Goal: Information Seeking & Learning: Learn about a topic

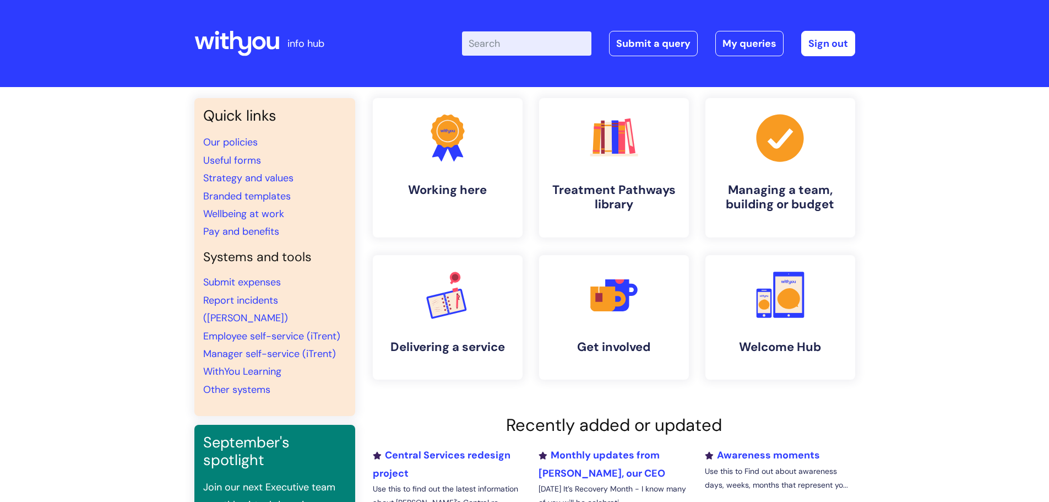
click at [520, 44] on input "Enter your search term here..." at bounding box center [526, 43] width 129 height 24
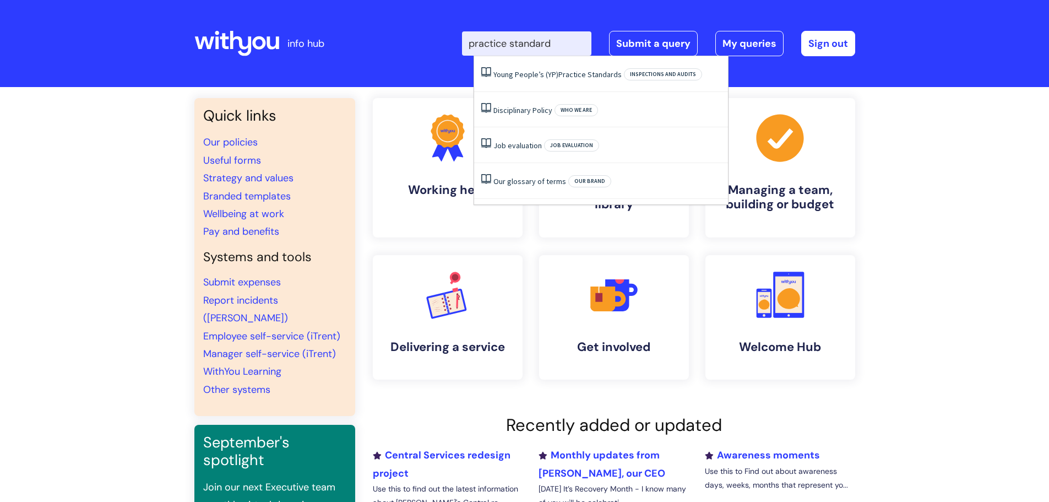
type input "practice standards"
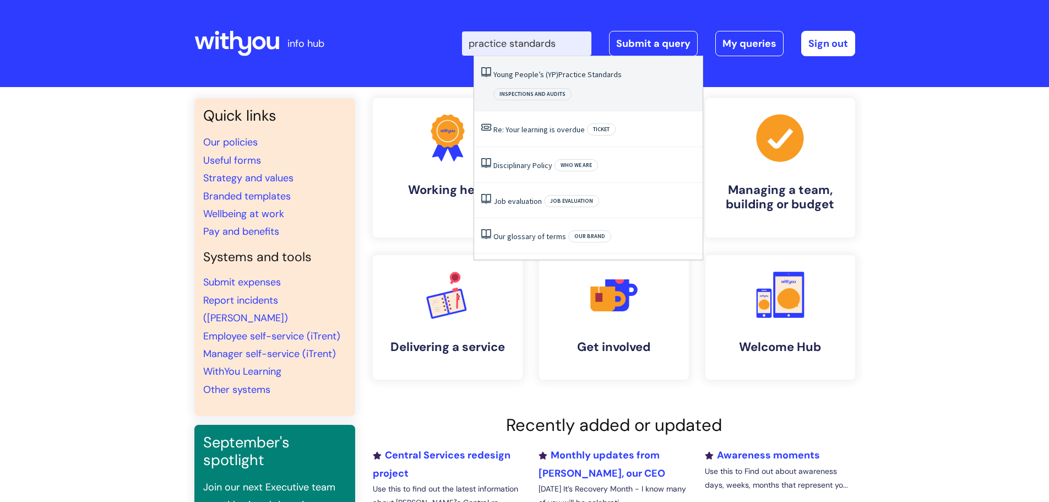
click at [600, 73] on span "Standards" at bounding box center [605, 74] width 34 height 10
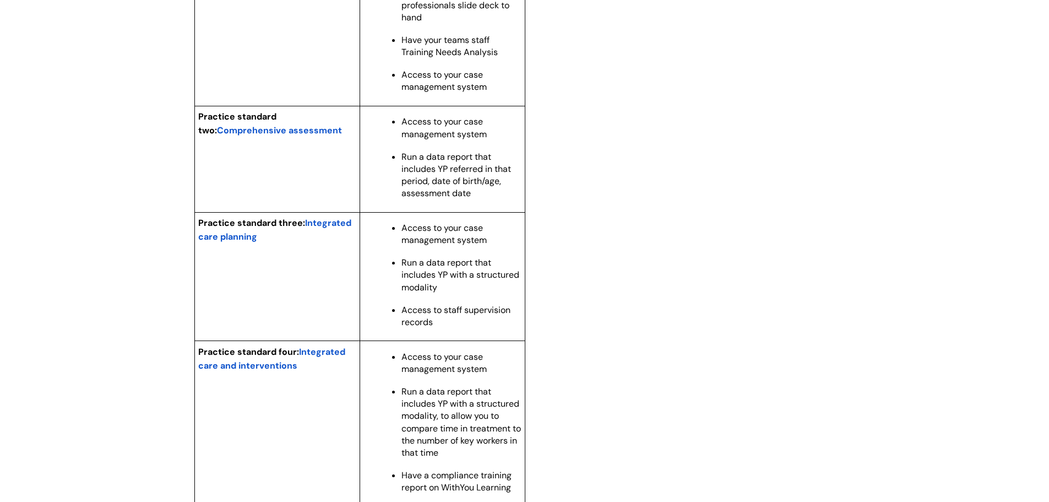
scroll to position [1156, 0]
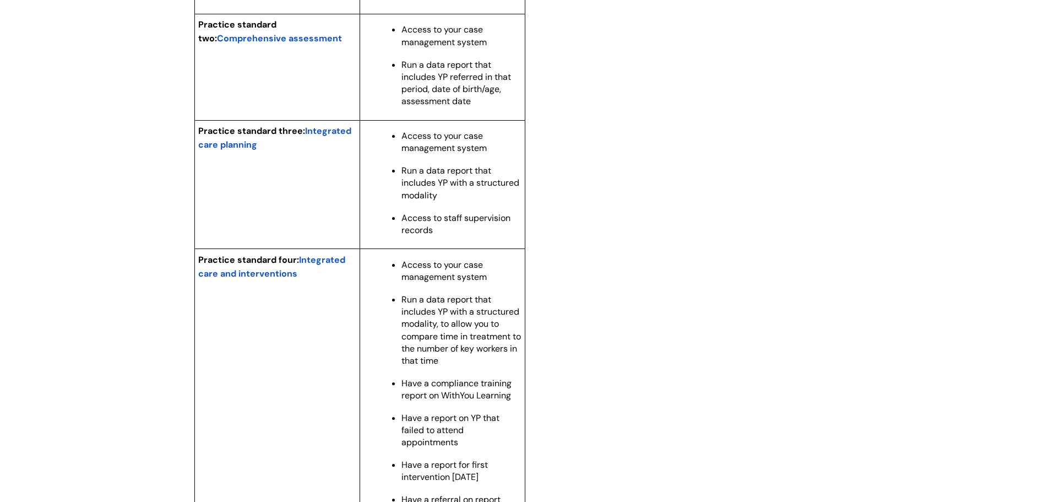
click at [323, 272] on span "Integrated care and interventions" at bounding box center [271, 266] width 147 height 25
